Goal: Transaction & Acquisition: Purchase product/service

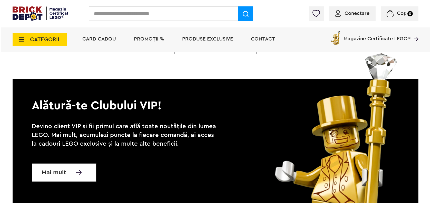
scroll to position [1699, 0]
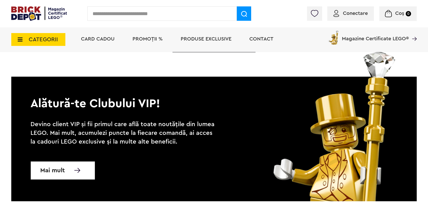
click at [47, 36] on span "CATEGORII" at bounding box center [38, 39] width 54 height 13
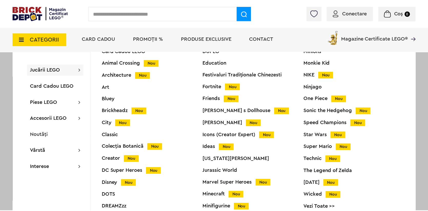
scroll to position [19, 0]
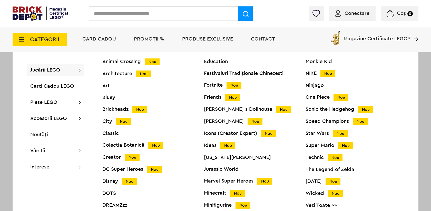
click at [316, 133] on div "Star Wars Nou" at bounding box center [355, 133] width 101 height 5
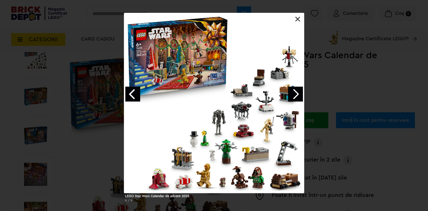
click at [296, 97] on link "Next image" at bounding box center [295, 94] width 15 height 15
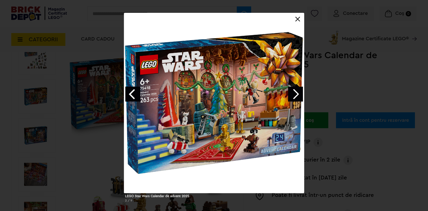
click at [297, 95] on link "Next image" at bounding box center [295, 94] width 15 height 15
